Goal: Information Seeking & Learning: Learn about a topic

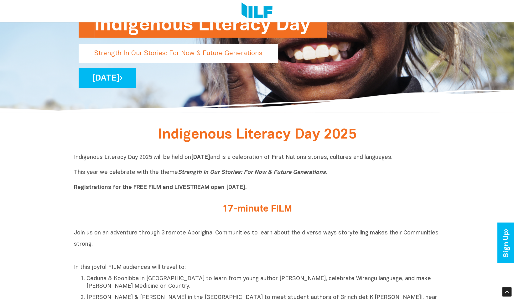
click at [110, 150] on div "Indigenous Literacy Day 2025 will be held [DATE][DATE] and is a celebration of …" at bounding box center [257, 174] width 367 height 50
click at [310, 201] on div "17-minute FILM" at bounding box center [257, 210] width 367 height 23
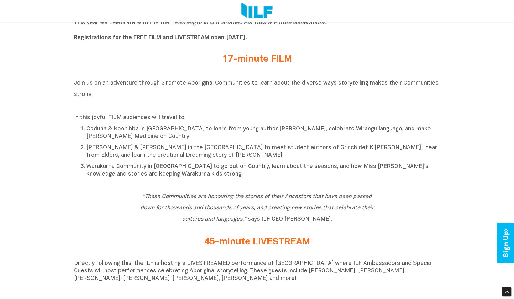
scroll to position [266, 0]
click at [221, 104] on h2 "Join us on an adventure through 3 remote Aboriginal Communities to learn about …" at bounding box center [257, 94] width 367 height 34
click at [244, 110] on h2 "Join us on an adventure through 3 remote Aboriginal Communities to learn about …" at bounding box center [257, 94] width 367 height 34
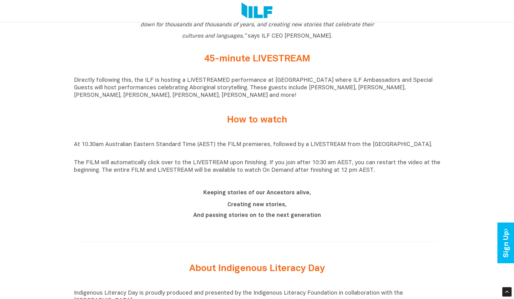
scroll to position [450, 0]
click at [244, 107] on div "Directly following this, the ILF is hosting a LIVESTREAMED performance at [GEOG…" at bounding box center [257, 88] width 367 height 35
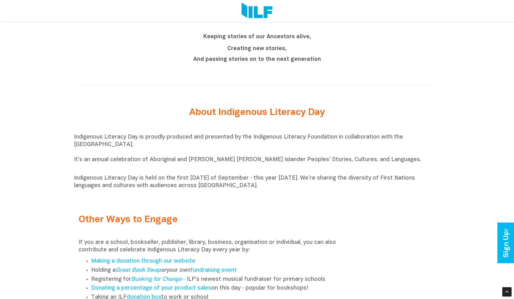
scroll to position [611, 0]
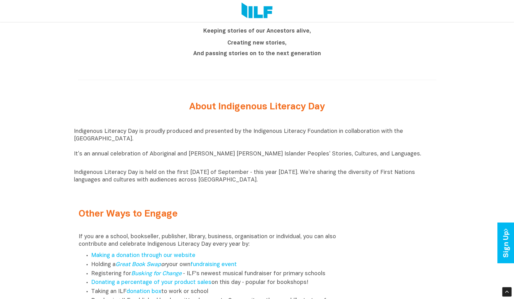
click at [202, 192] on div "Indigenous Literacy Day is proudly produced and presented by the Indigenous Lit…" at bounding box center [257, 155] width 367 height 71
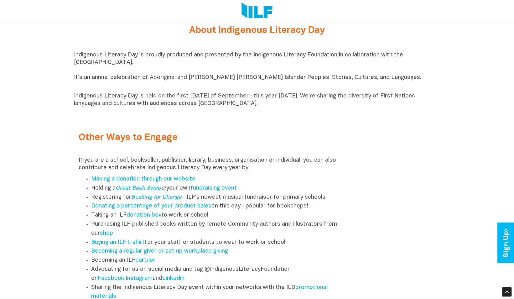
scroll to position [689, 0]
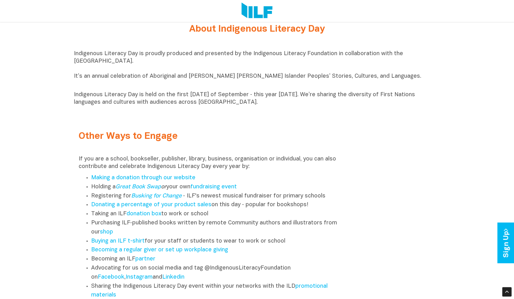
click at [293, 160] on div "Other Ways to Engage If you are a school, bookseller, publisher, library, busin…" at bounding box center [212, 215] width 266 height 169
click at [380, 135] on div "Other Ways to Engage If you are a school, bookseller, publisher, library, busin…" at bounding box center [257, 210] width 367 height 184
click at [382, 141] on div "Other Ways to Engage If you are a school, bookseller, publisher, library, busin…" at bounding box center [257, 210] width 367 height 184
